Goal: Contribute content

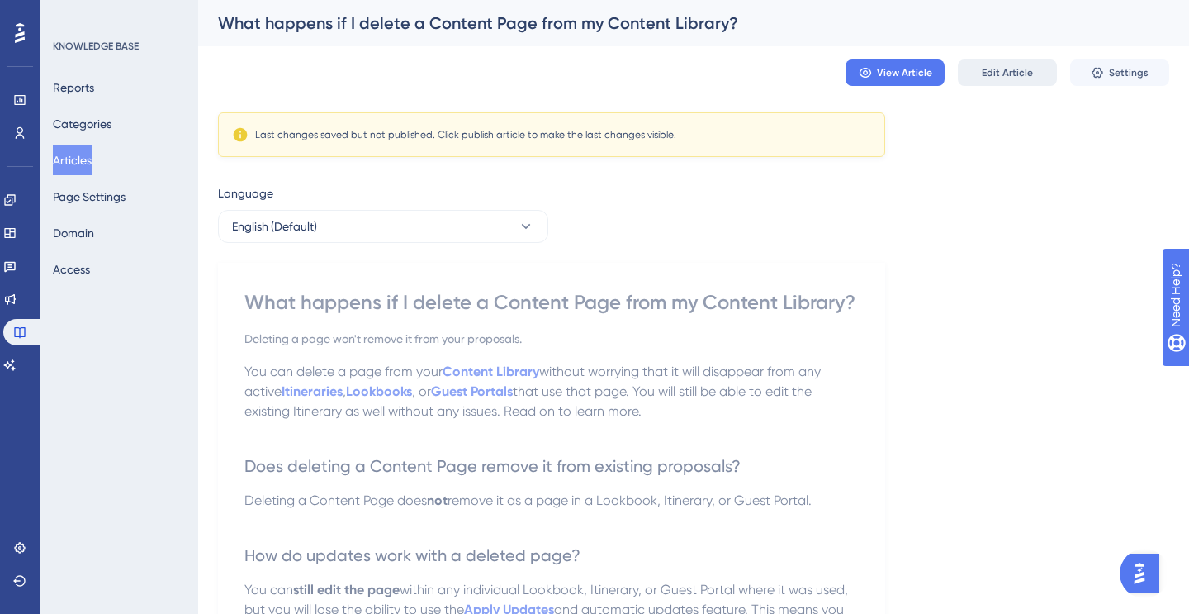
click at [1016, 69] on span "Edit Article" at bounding box center [1007, 72] width 51 height 13
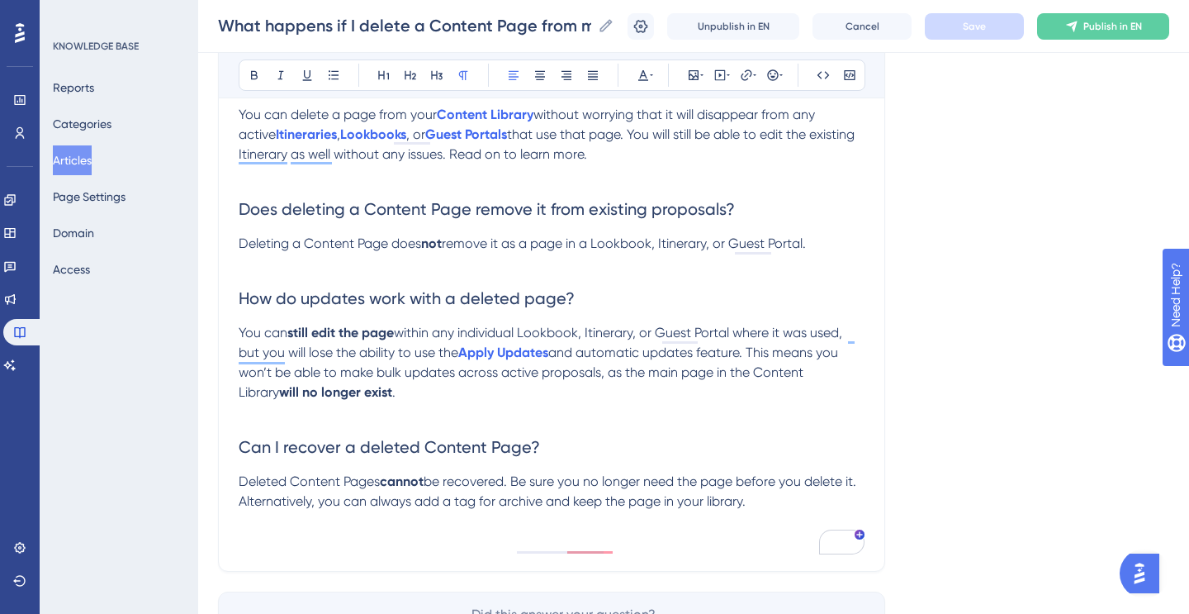
scroll to position [252, 0]
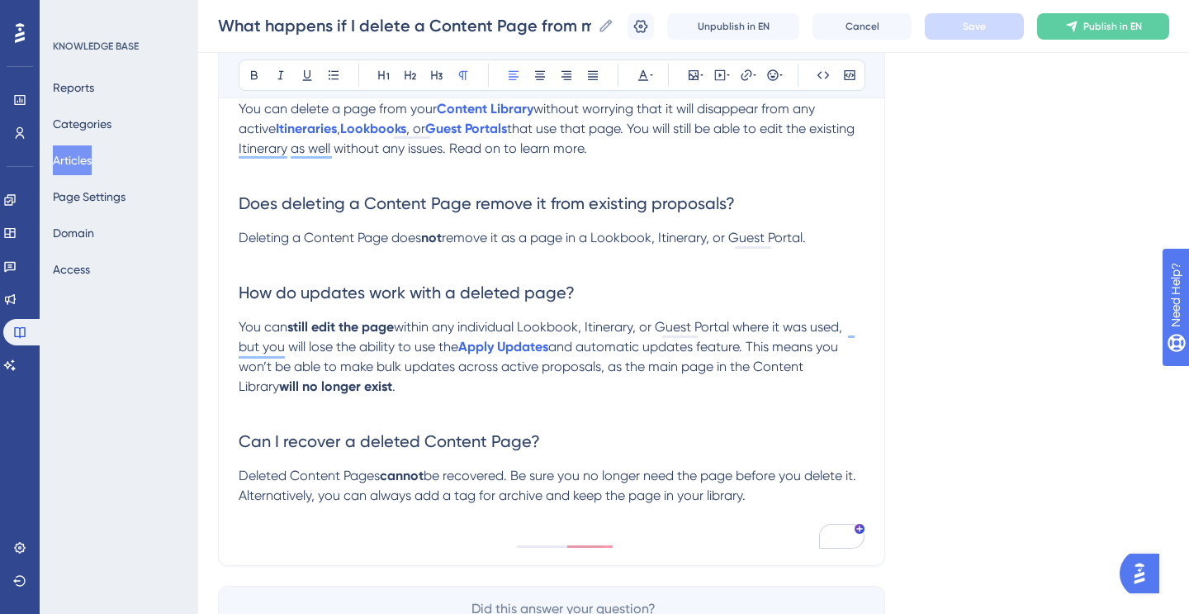
click at [517, 238] on span "remove it as a page in a Lookbook, Itinerary, or Guest Portal." at bounding box center [624, 238] width 364 height 16
drag, startPoint x: 509, startPoint y: 240, endPoint x: 569, endPoint y: 235, distance: 59.7
click at [569, 235] on span "remove it as a page in a Lookbook, Itinerary, or Guest Portal." at bounding box center [624, 238] width 364 height 16
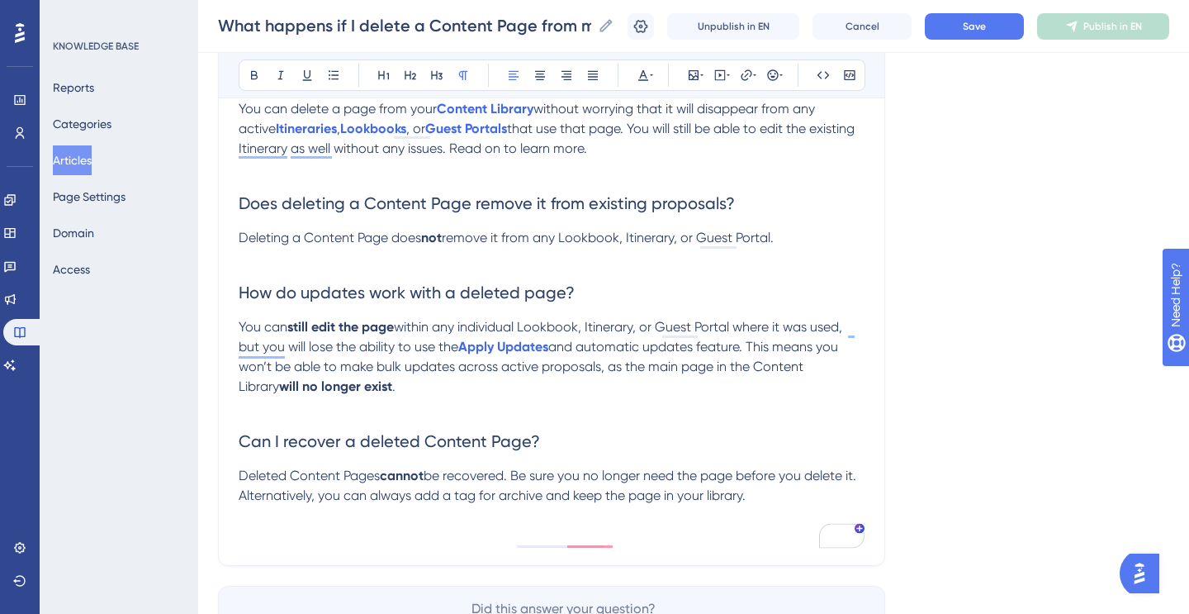
click at [774, 239] on span "remove it from any Lookbook, Itinerary, or Guest Portal." at bounding box center [608, 238] width 332 height 16
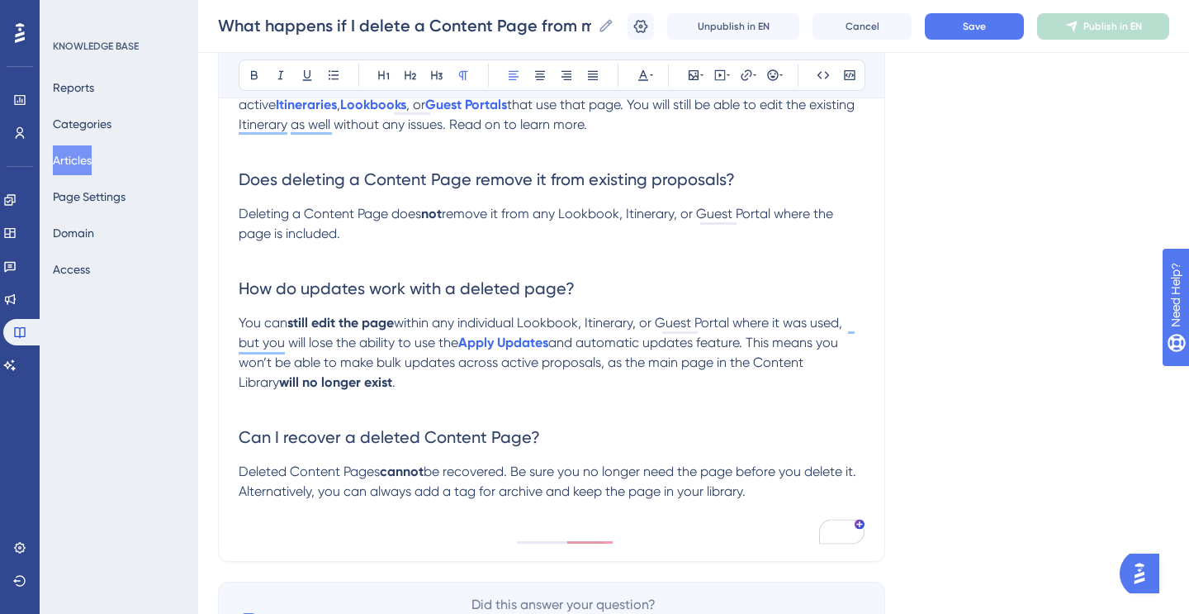
scroll to position [284, 0]
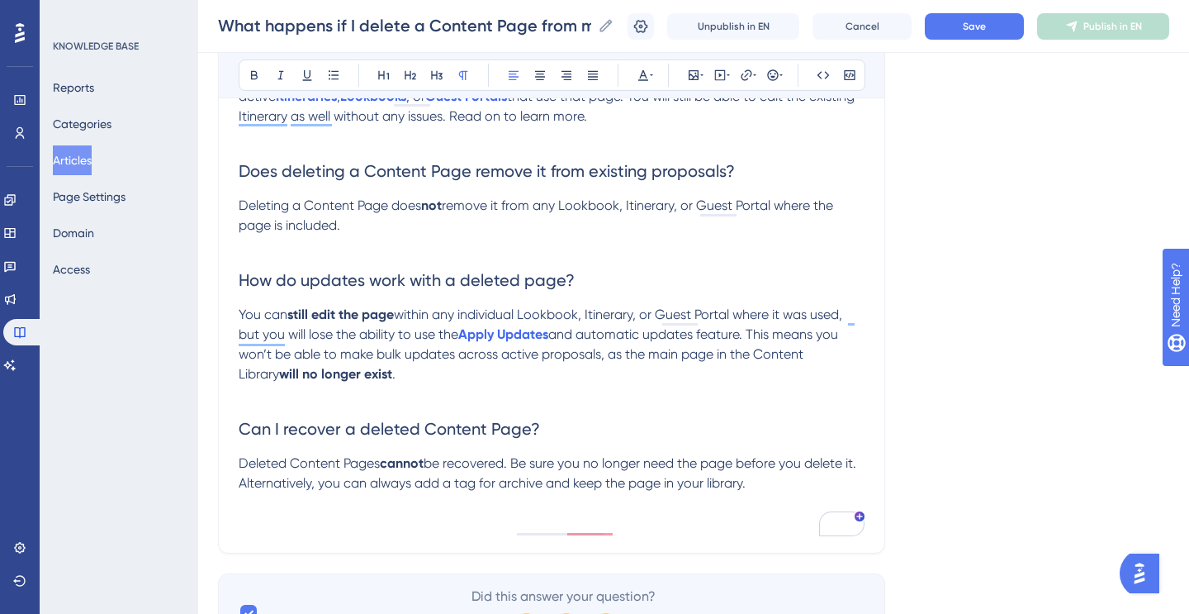
click at [274, 318] on span "You can" at bounding box center [263, 314] width 49 height 16
click at [392, 378] on p "You can still edit the page within any individual Lookbook, Itinerary, or Guest…" at bounding box center [552, 344] width 626 height 79
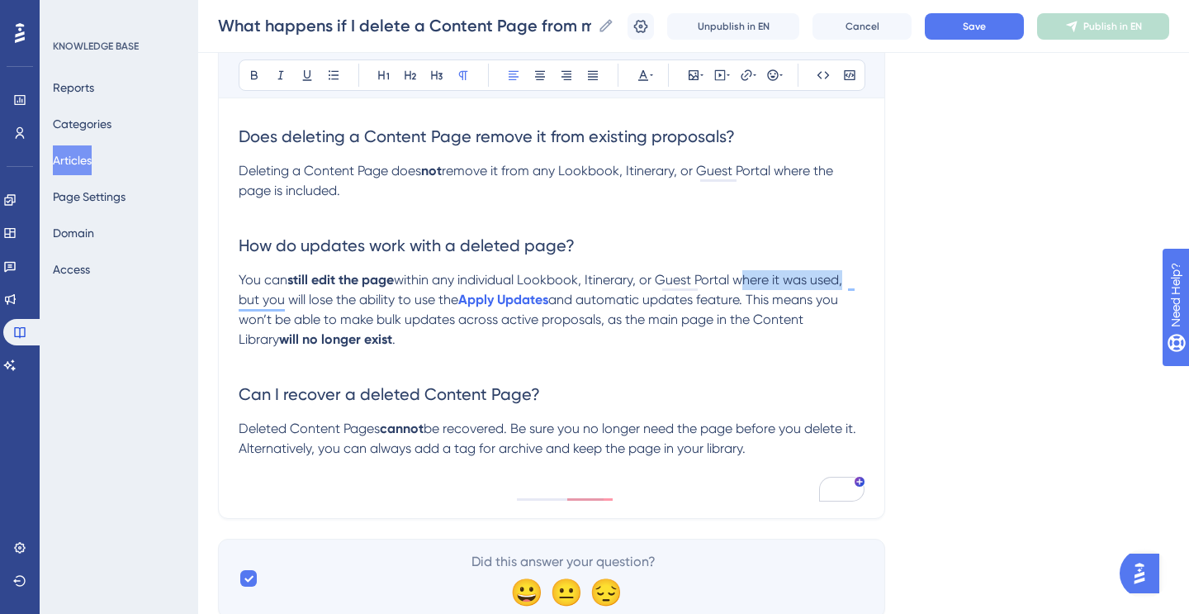
drag, startPoint x: 741, startPoint y: 283, endPoint x: 844, endPoint y: 282, distance: 103.2
click at [844, 282] on span "within any individual Lookbook, Itinerary, or Guest Portal where it was used, b…" at bounding box center [542, 290] width 607 height 36
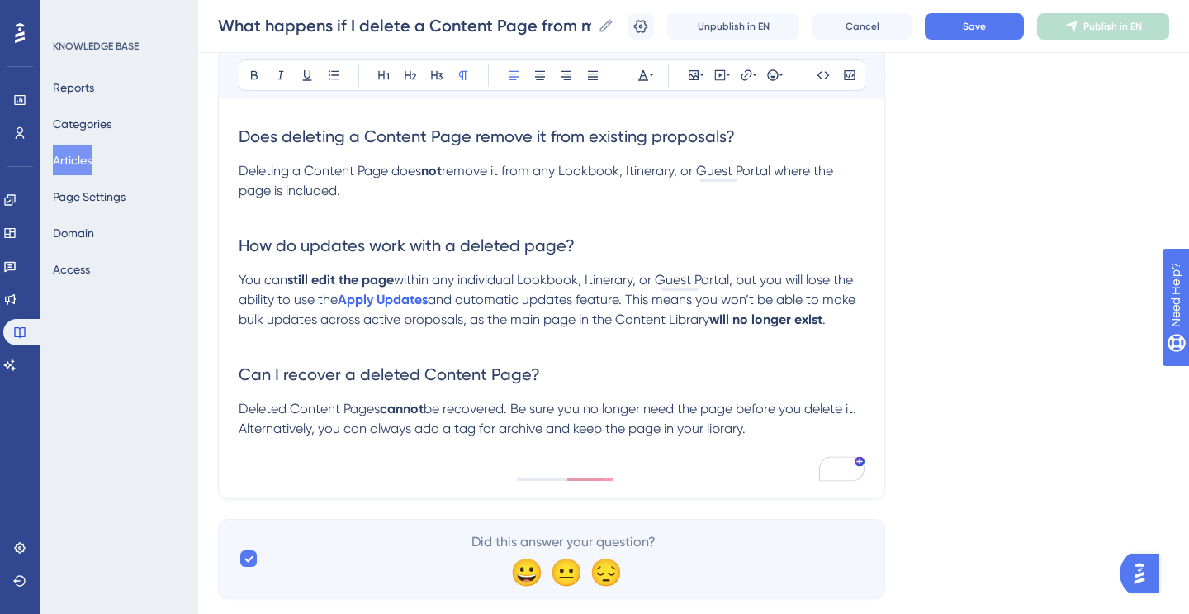
click at [822, 281] on span "within any individual Lookbook, Itinerary, or Guest Portal, but you will lose t…" at bounding box center [548, 290] width 618 height 36
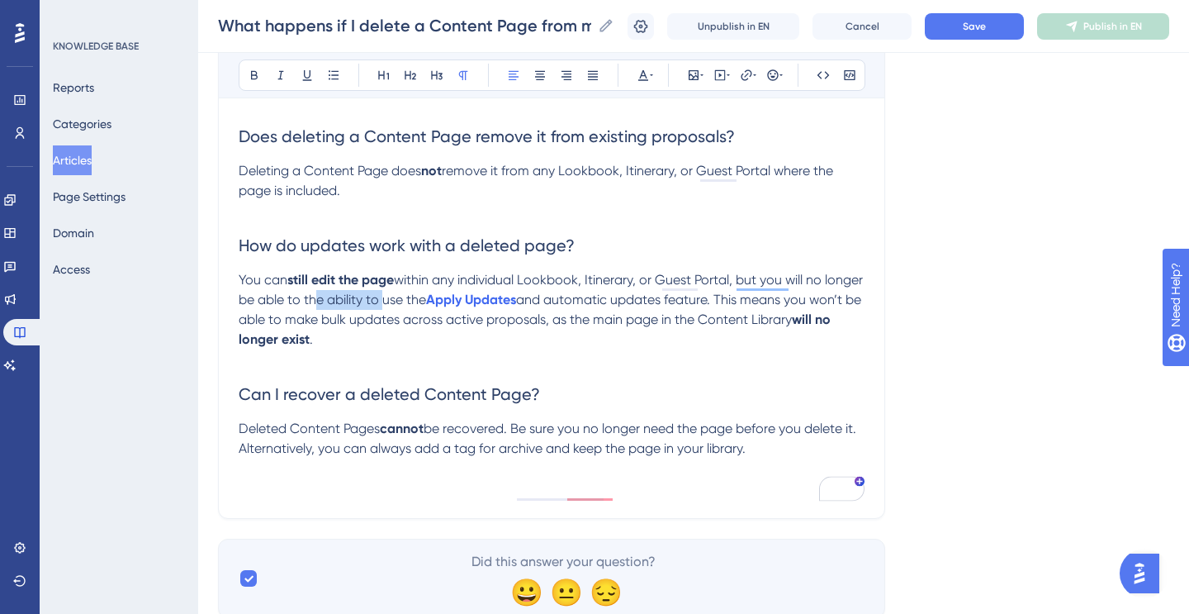
drag, startPoint x: 421, startPoint y: 301, endPoint x: 348, endPoint y: 309, distance: 73.9
click at [348, 307] on span "within any individual Lookbook, Itinerary, or Guest Portal, but you will no lon…" at bounding box center [553, 290] width 628 height 36
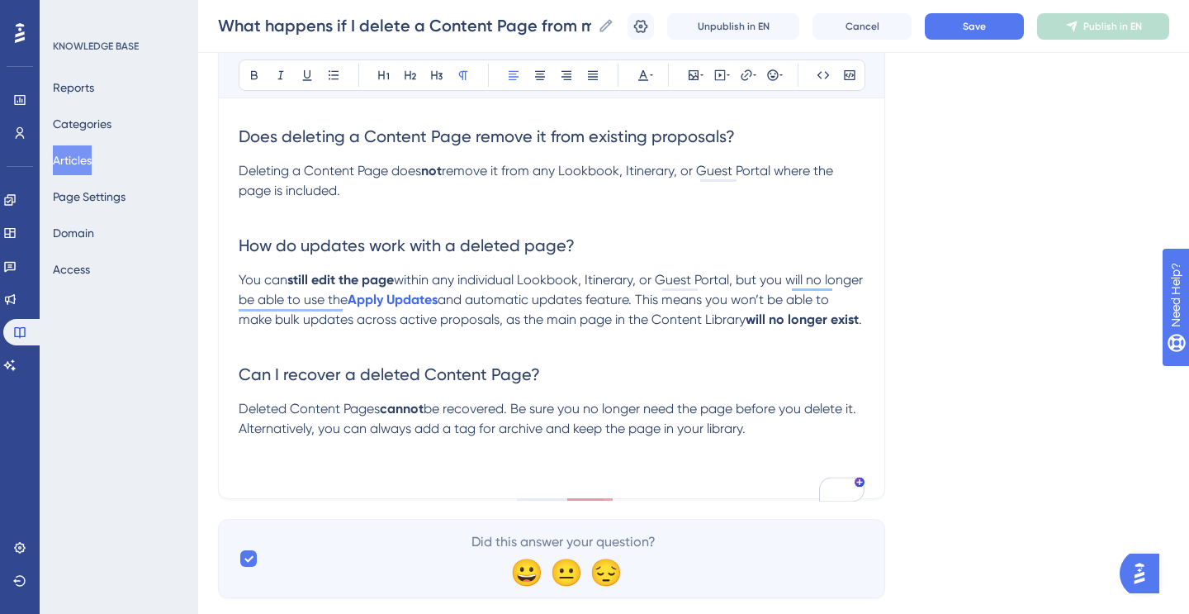
click at [494, 302] on span "and automatic updates feature. This means you won’t be able to make bulk update…" at bounding box center [536, 309] width 594 height 36
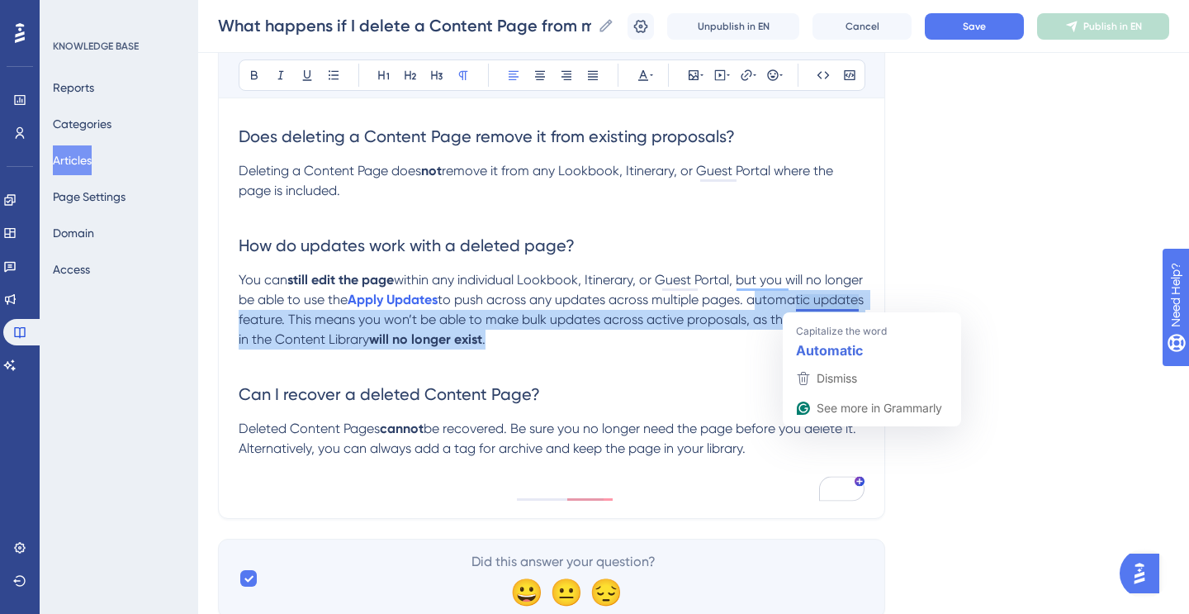
drag, startPoint x: 798, startPoint y: 297, endPoint x: 672, endPoint y: 345, distance: 135.1
click at [672, 345] on p "You can still edit the page within any individual Lookbook, Itinerary, or Guest…" at bounding box center [552, 309] width 626 height 79
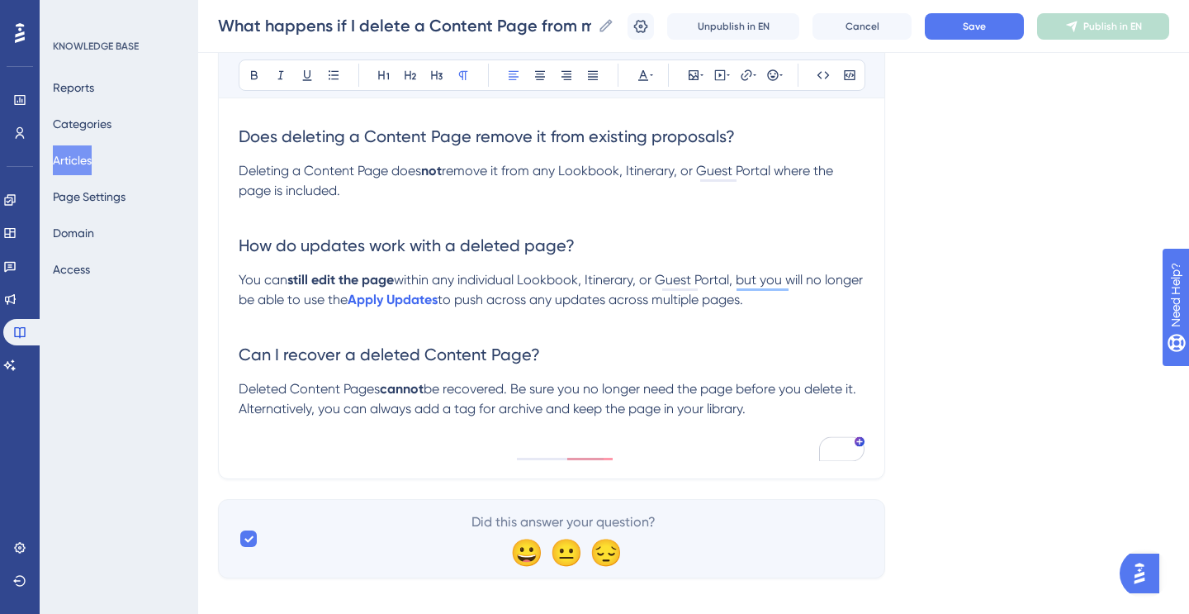
scroll to position [339, 0]
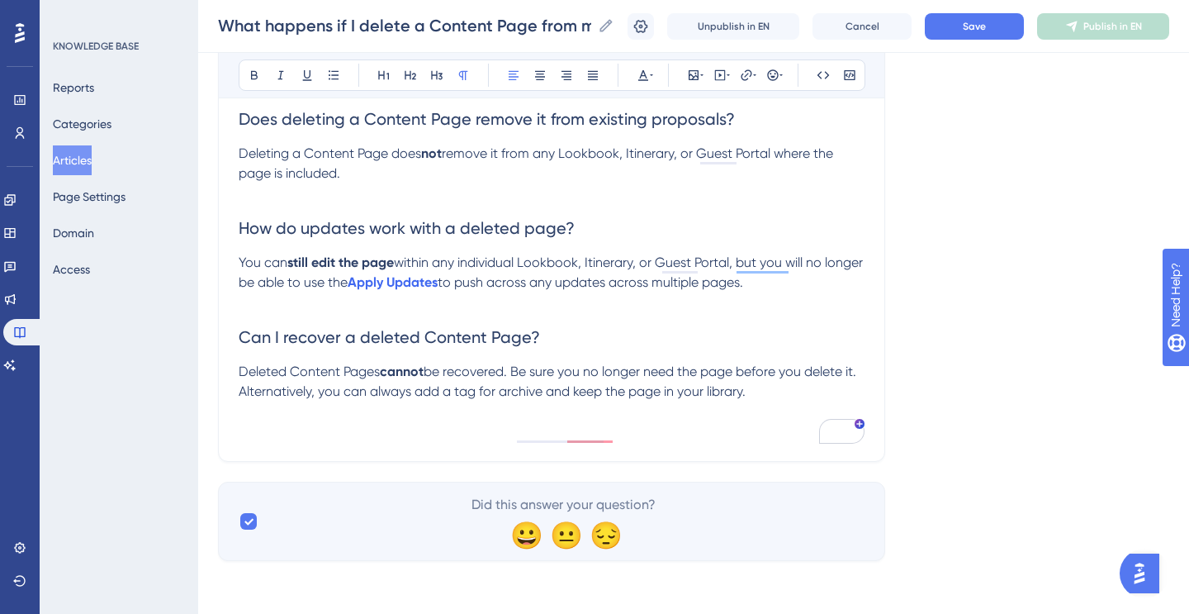
click at [643, 322] on h2 "Can I recover a deleted Content Page?" at bounding box center [552, 337] width 626 height 50
click at [489, 282] on span "to push across any updates across multiple pages." at bounding box center [591, 282] width 306 height 16
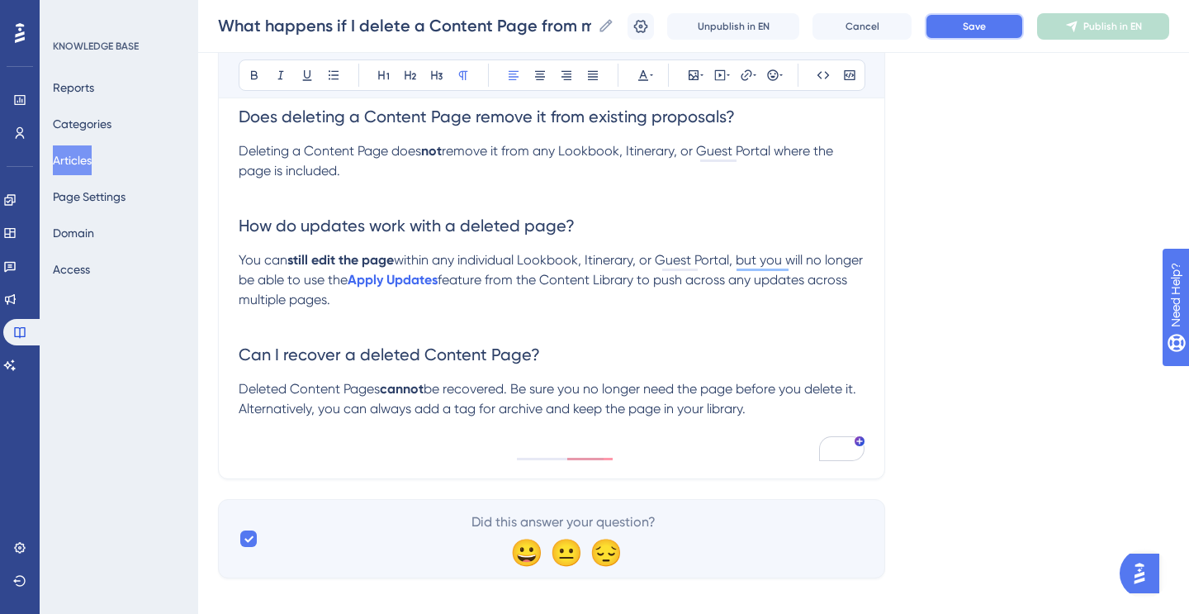
click at [983, 22] on span "Save" at bounding box center [974, 26] width 23 height 13
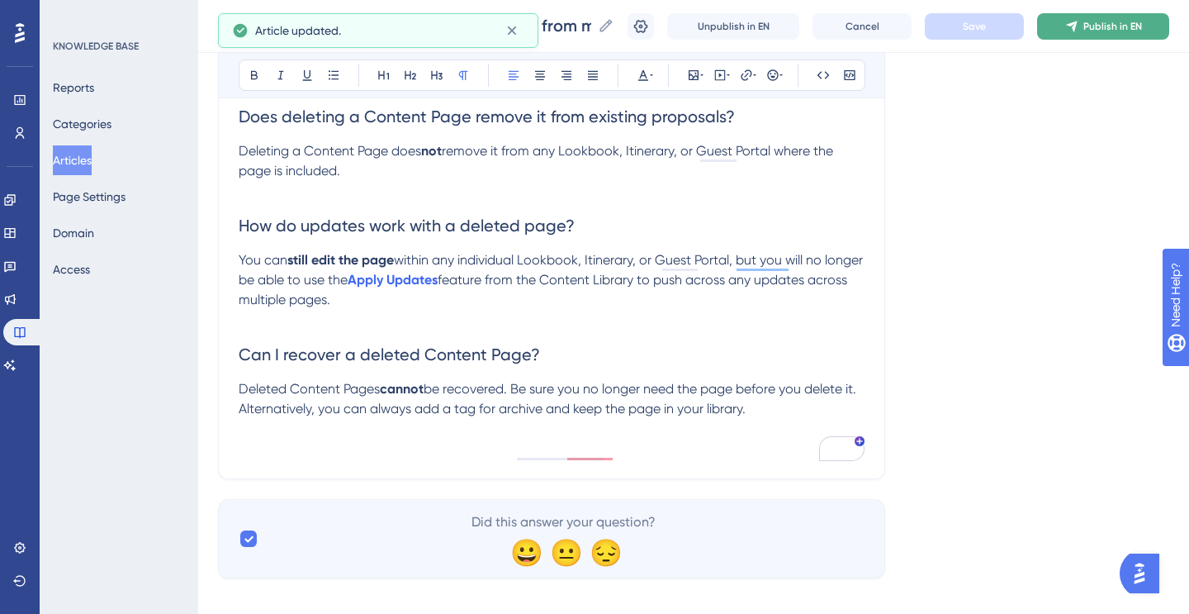
click at [1094, 23] on span "Publish in EN" at bounding box center [1112, 26] width 59 height 13
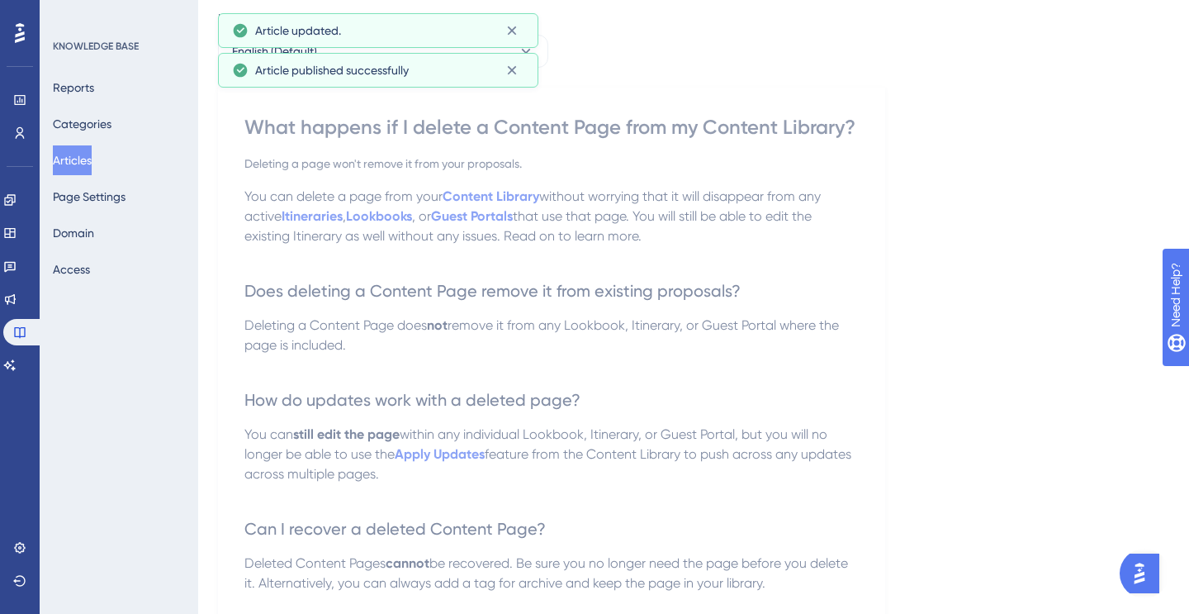
scroll to position [0, 0]
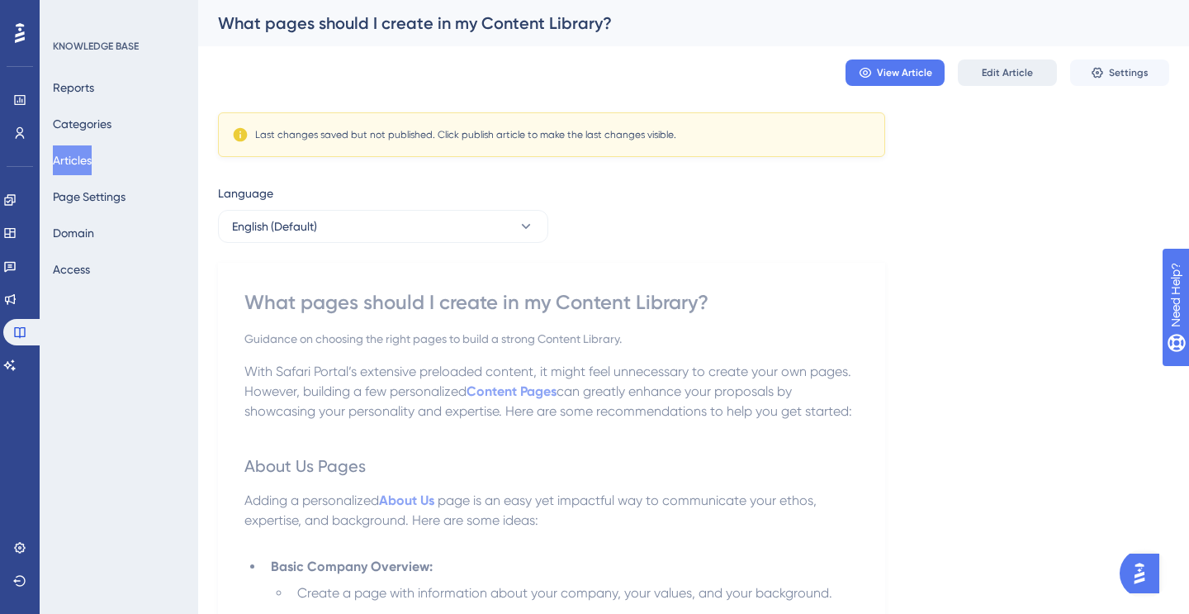
click at [1013, 69] on span "Edit Article" at bounding box center [1007, 72] width 51 height 13
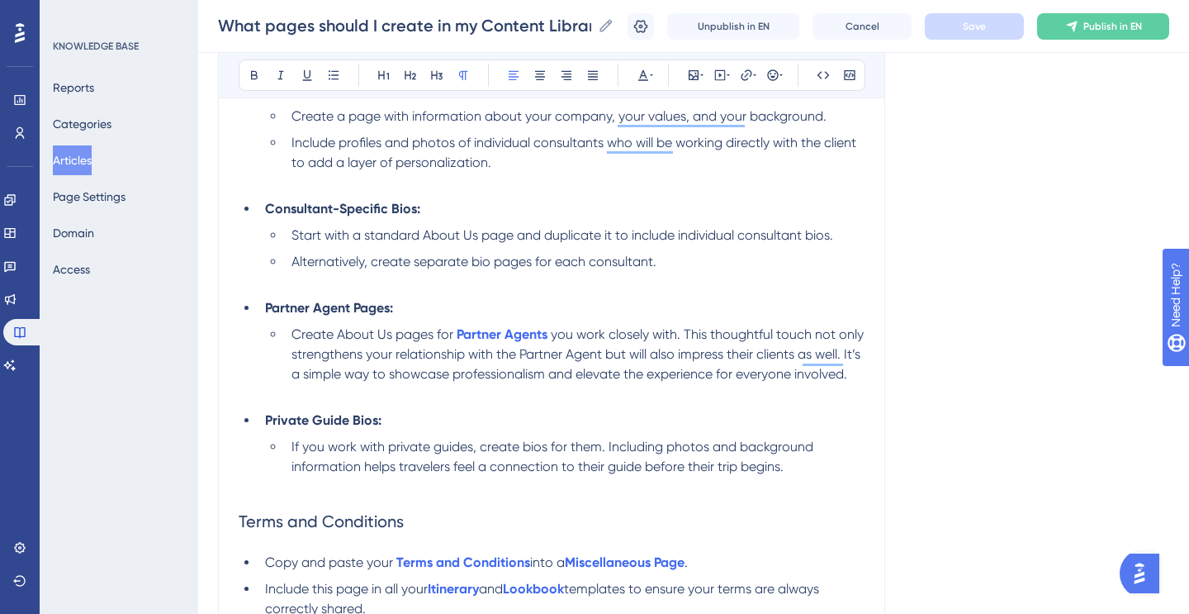
scroll to position [472, 0]
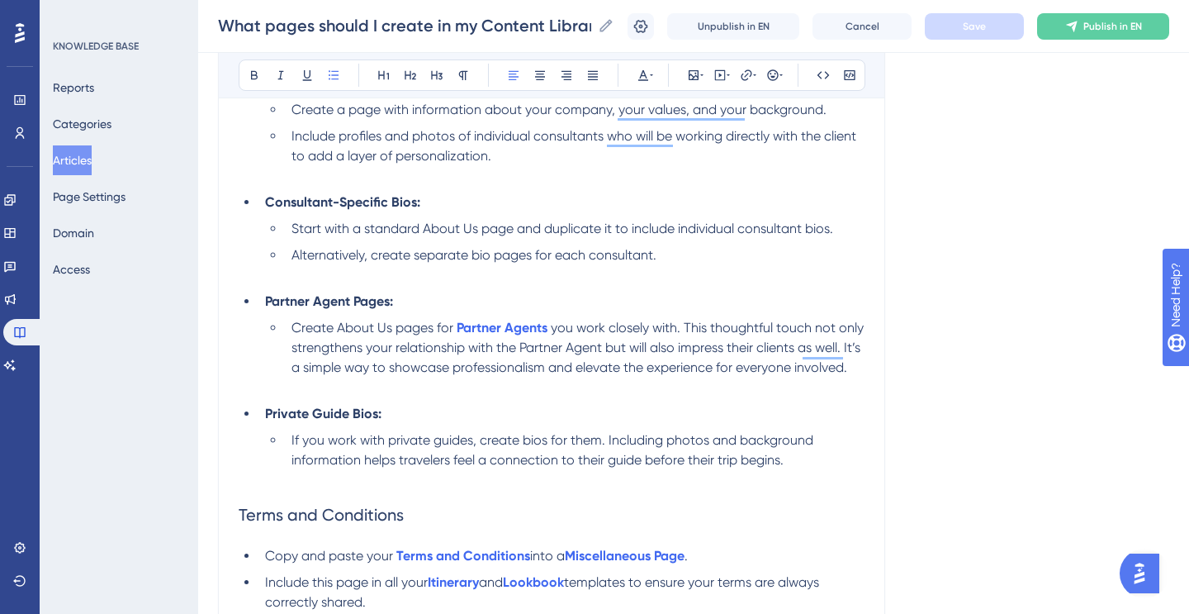
click at [700, 135] on span "Include profiles and photos of individual consultants who will be working direc…" at bounding box center [575, 146] width 568 height 36
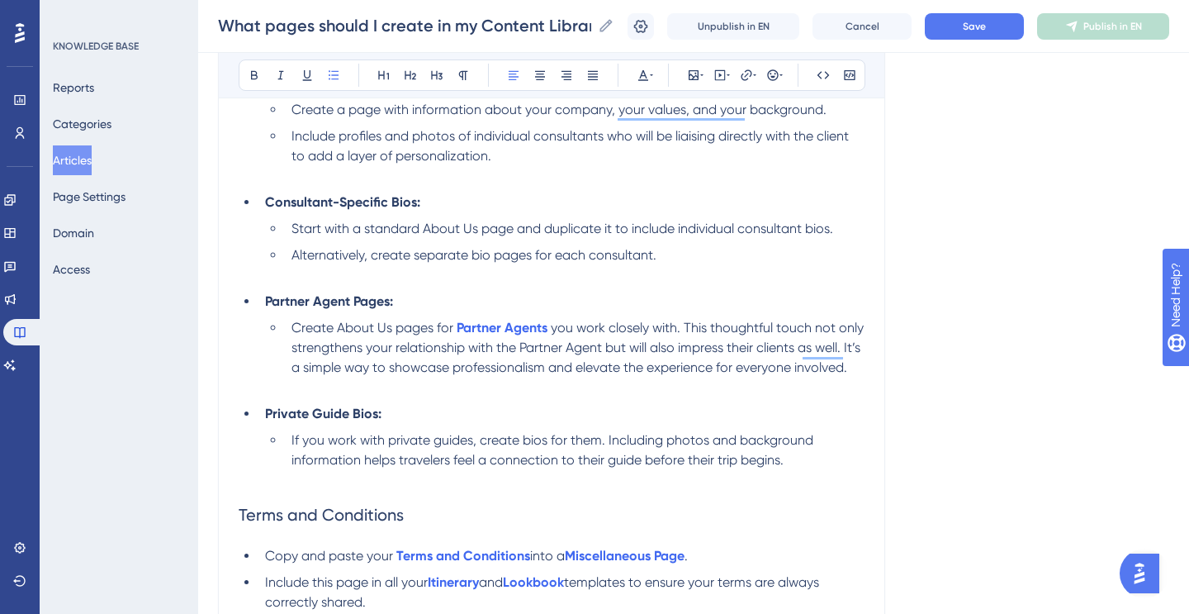
click at [804, 140] on span "Include profiles and photos of individual consultants who will be liaising dire…" at bounding box center [571, 146] width 561 height 36
click at [829, 135] on span "Include profiles and photos of individual consultants who will be liaising dire…" at bounding box center [568, 146] width 554 height 36
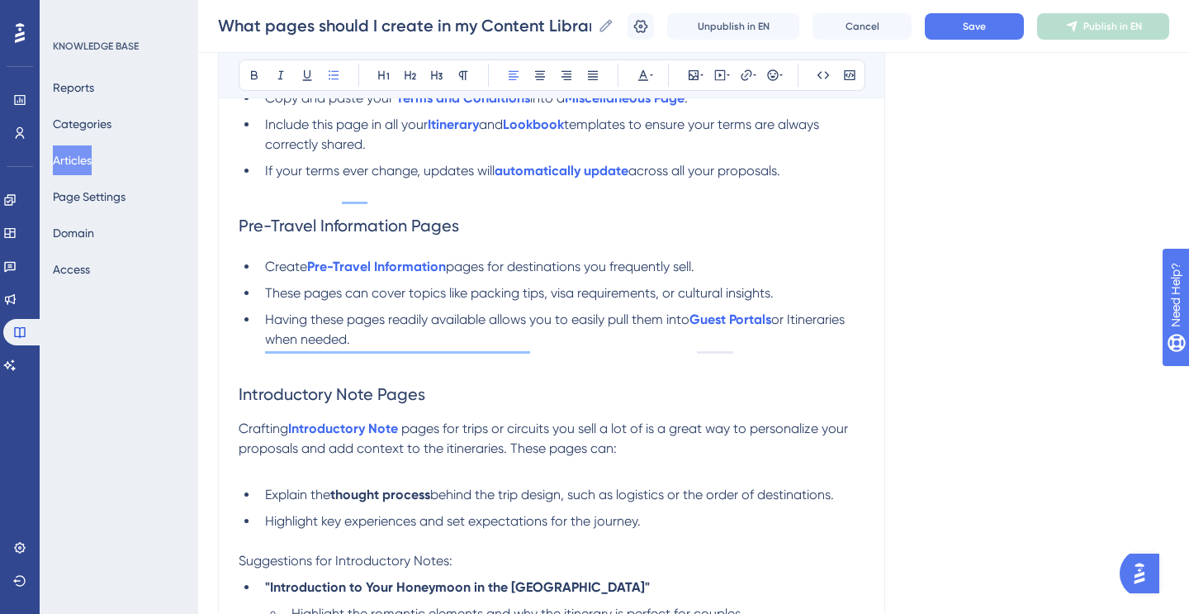
scroll to position [927, 0]
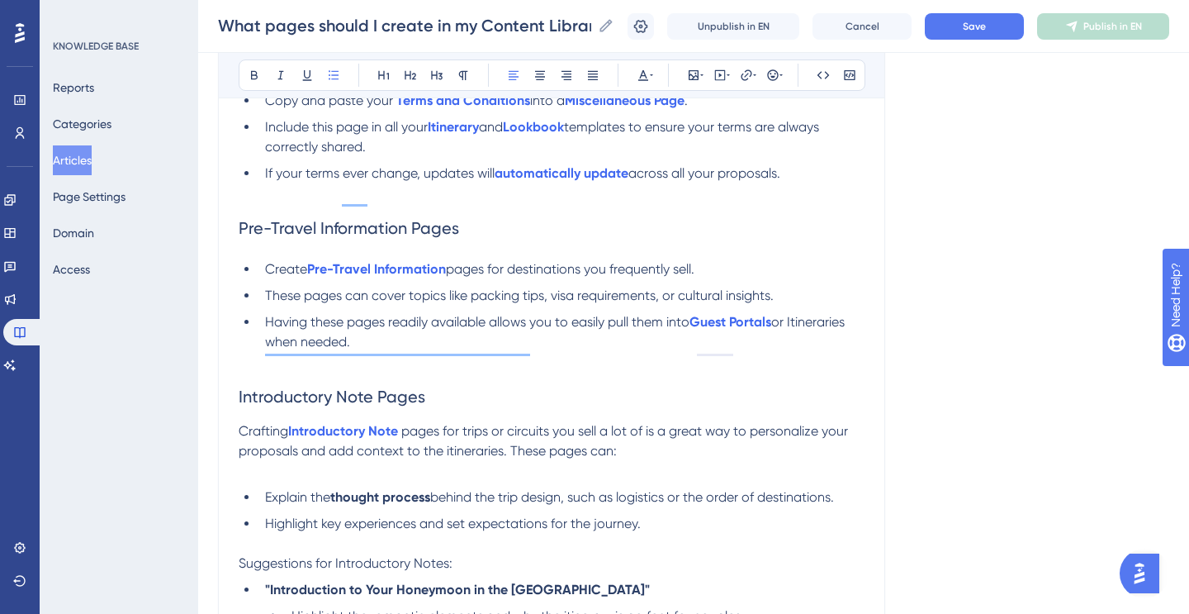
click at [422, 157] on li "Include this page in all your Itinerary and Lookbook templates to ensure your t…" at bounding box center [561, 137] width 606 height 40
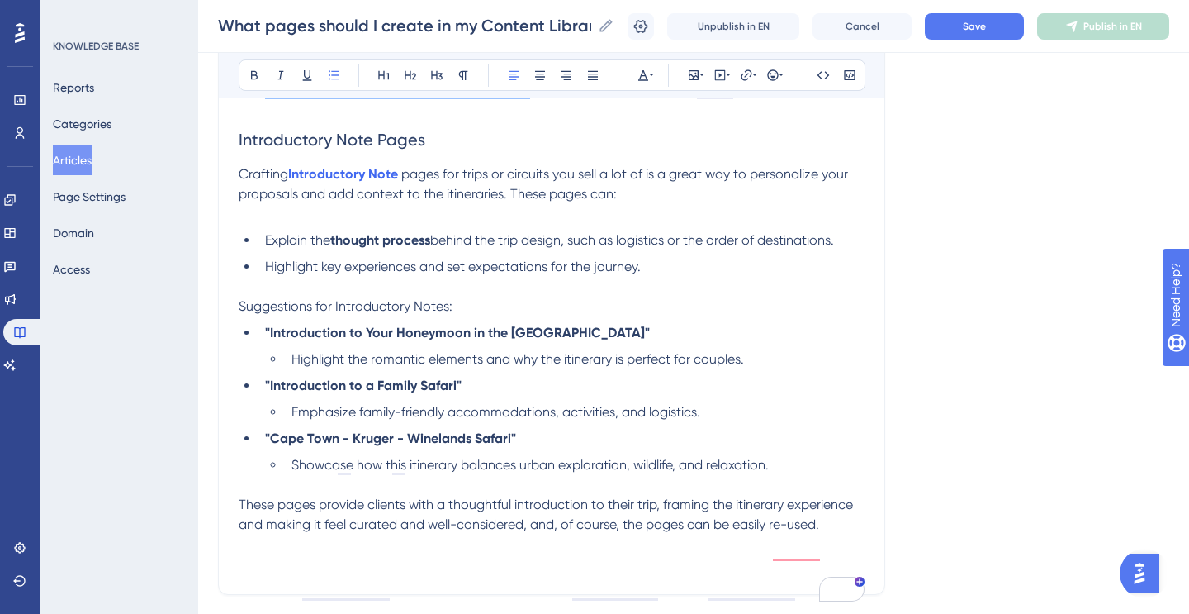
scroll to position [1289, 0]
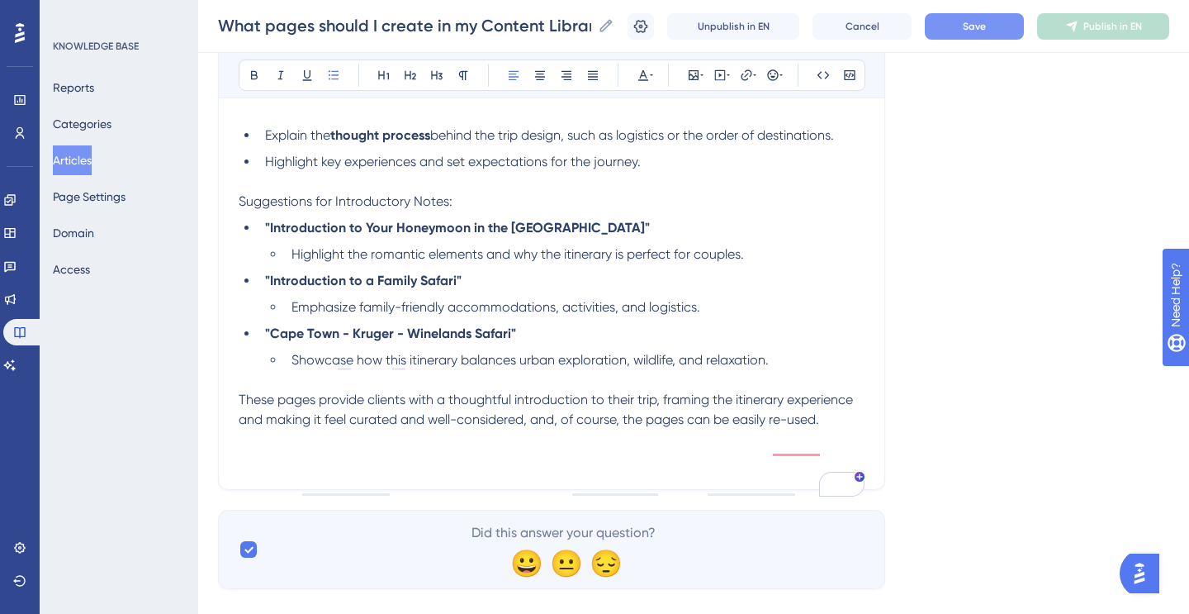
click at [968, 20] on span "Save" at bounding box center [974, 26] width 23 height 13
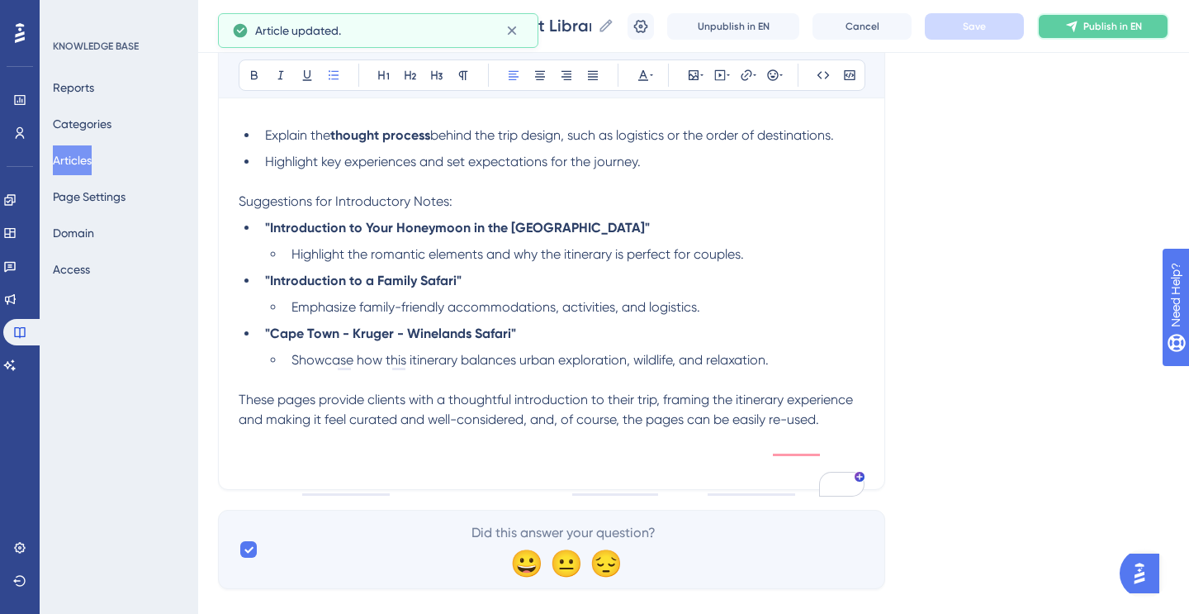
click at [1089, 17] on button "Publish in EN" at bounding box center [1103, 26] width 132 height 26
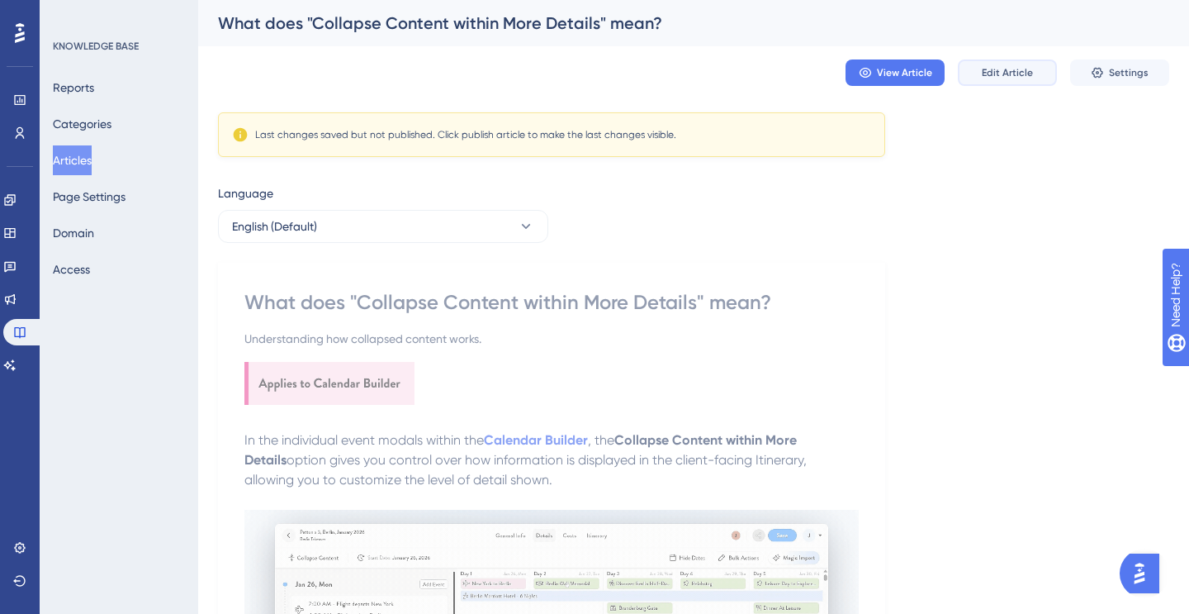
click at [997, 74] on span "Edit Article" at bounding box center [1007, 72] width 51 height 13
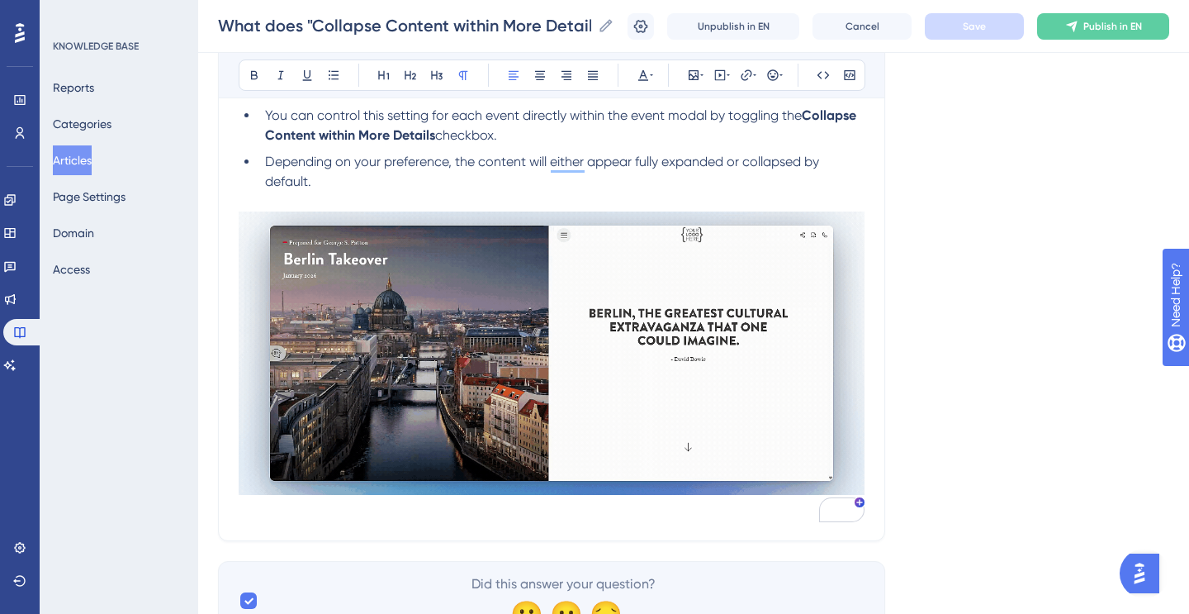
scroll to position [872, 0]
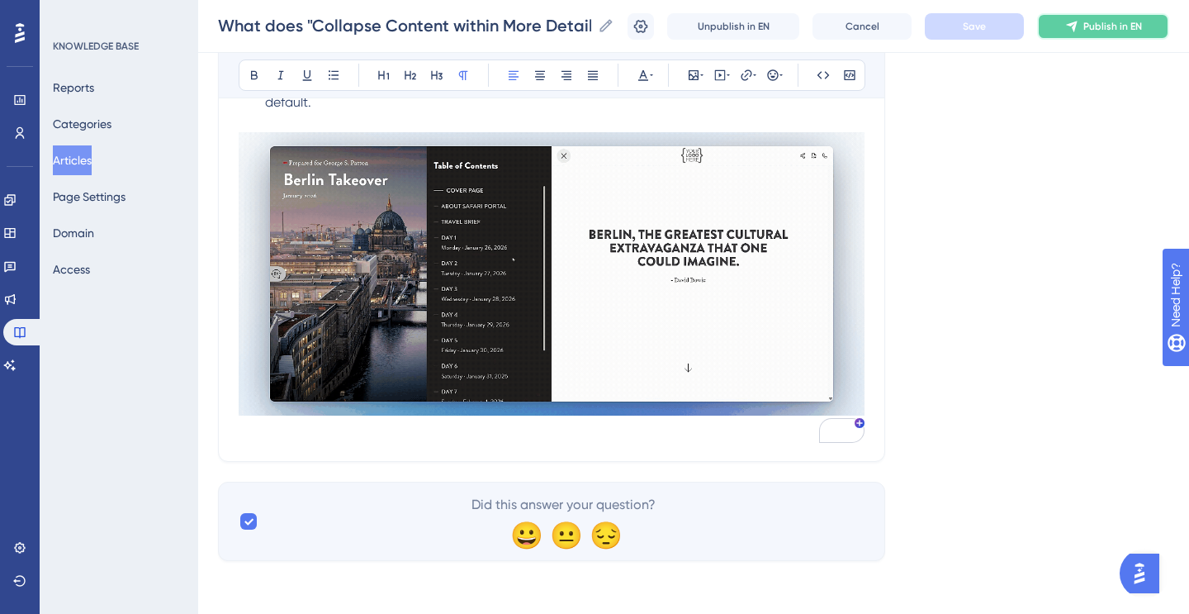
click at [1091, 21] on span "Publish in EN" at bounding box center [1112, 26] width 59 height 13
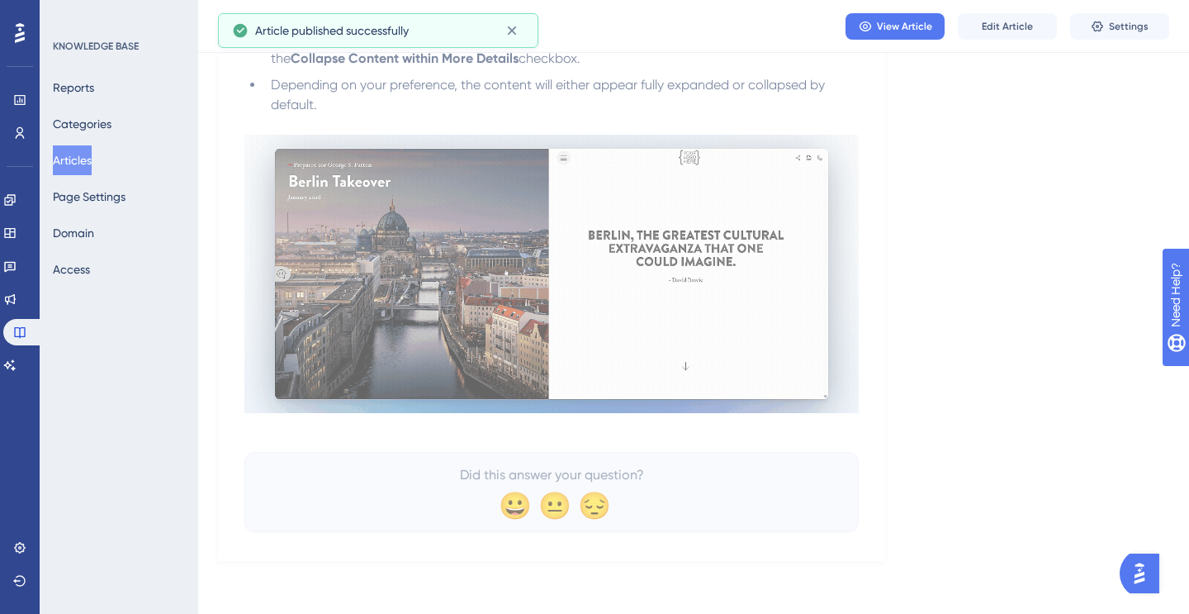
scroll to position [797, 0]
